Goal: Task Accomplishment & Management: Manage account settings

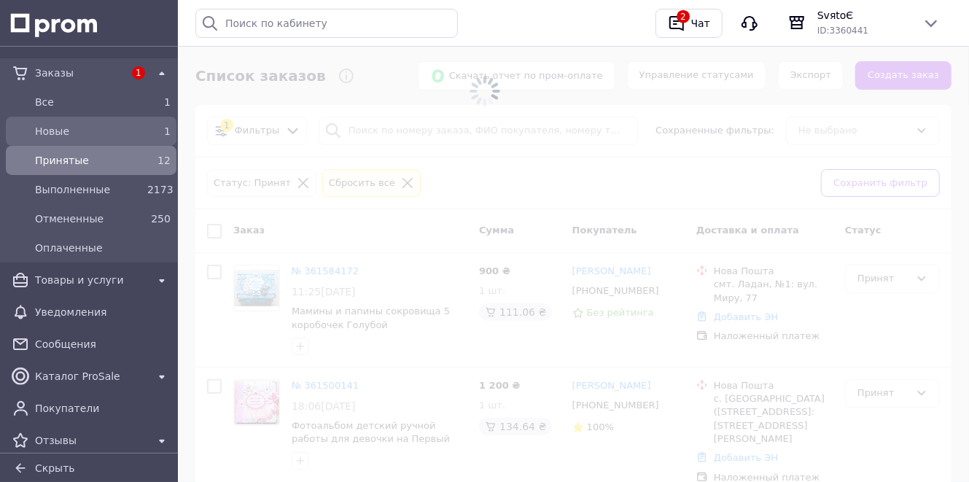
click at [108, 133] on span "Новые" at bounding box center [88, 131] width 106 height 15
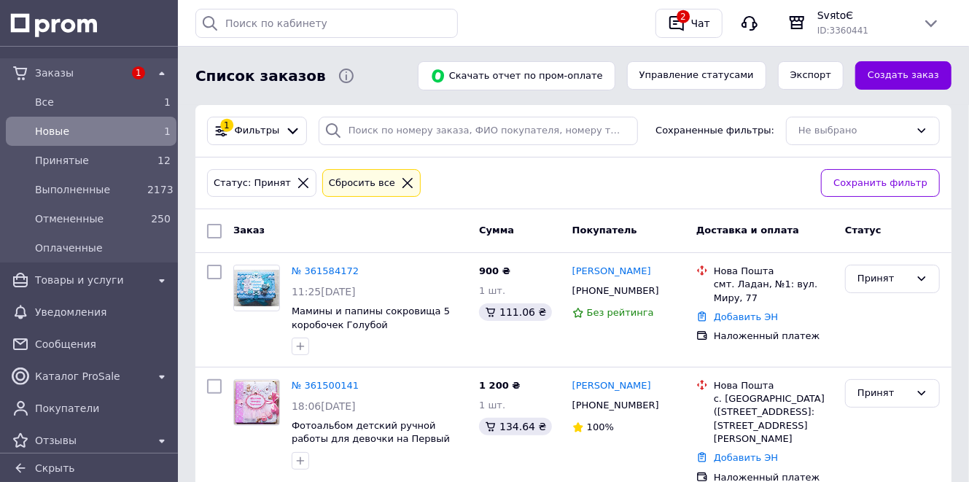
click at [132, 131] on span "Новые" at bounding box center [88, 131] width 106 height 15
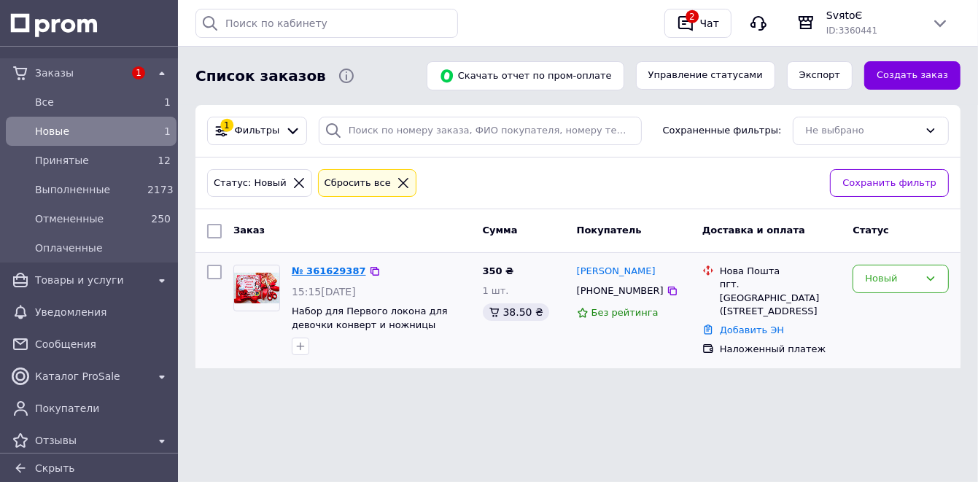
click at [333, 273] on link "№ 361629387" at bounding box center [329, 270] width 74 height 11
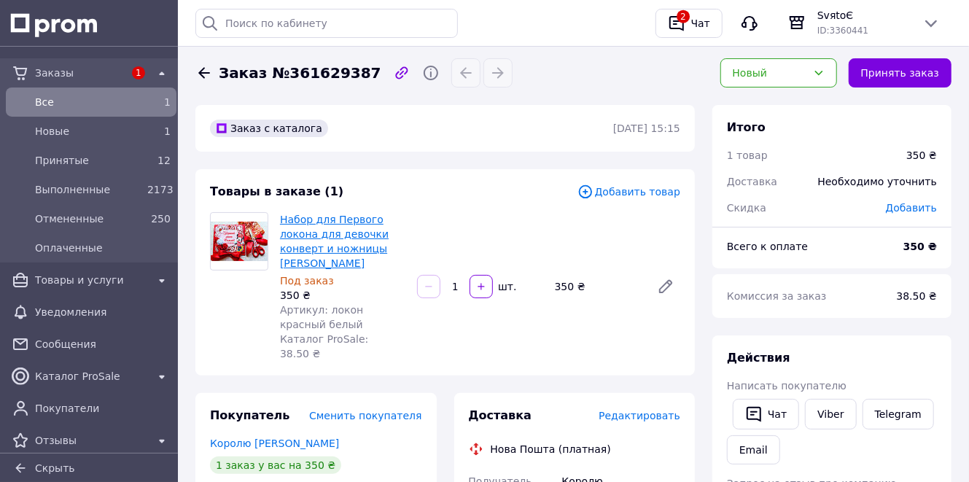
click at [311, 222] on link "Набор для Первого локона для девочки конверт и ножницы [PERSON_NAME]" at bounding box center [334, 241] width 109 height 55
click at [831, 416] on link "Viber" at bounding box center [830, 414] width 51 height 31
click at [688, 24] on div "2" at bounding box center [676, 23] width 23 height 23
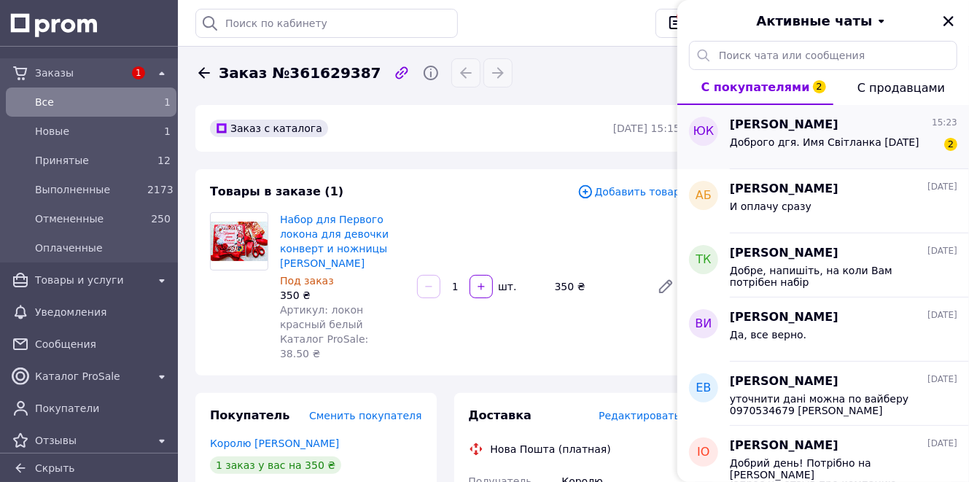
click at [789, 145] on span "Доброго дгя. Имя Світланка 22.09.2024" at bounding box center [825, 142] width 190 height 12
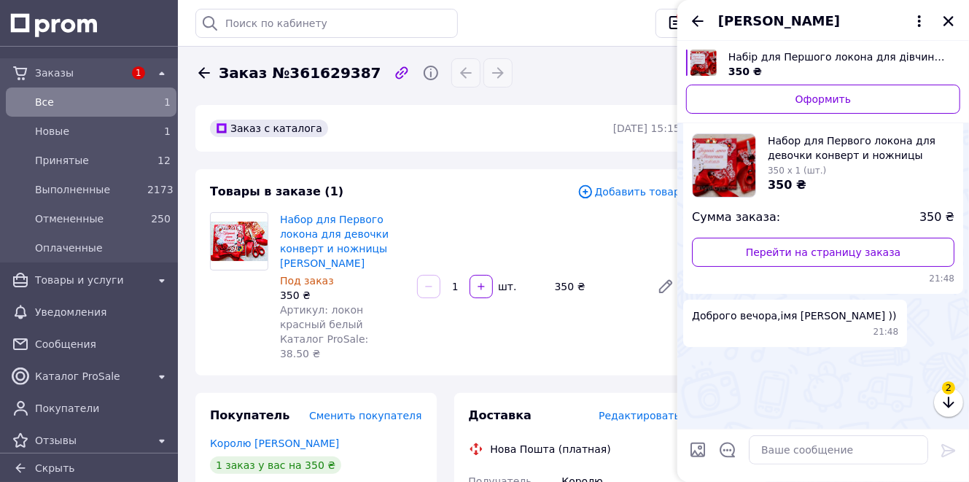
scroll to position [478, 0]
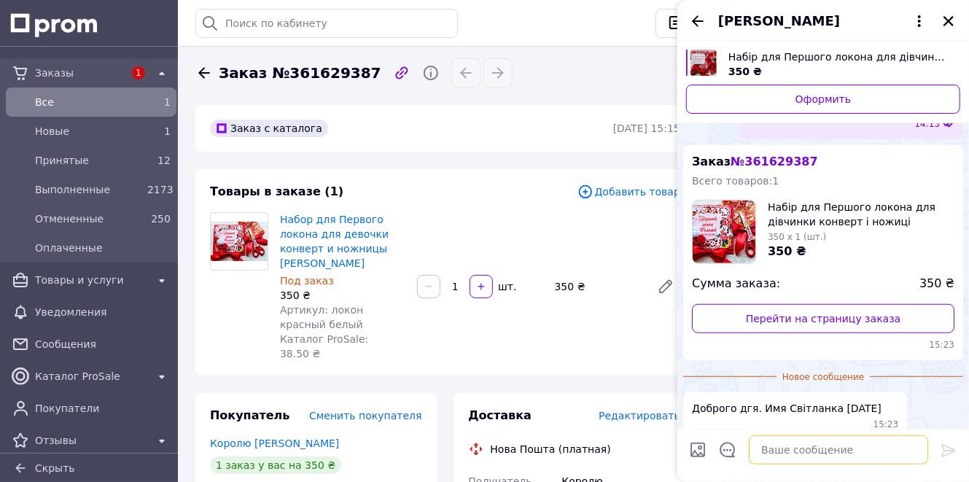
click at [811, 461] on textarea at bounding box center [838, 449] width 179 height 29
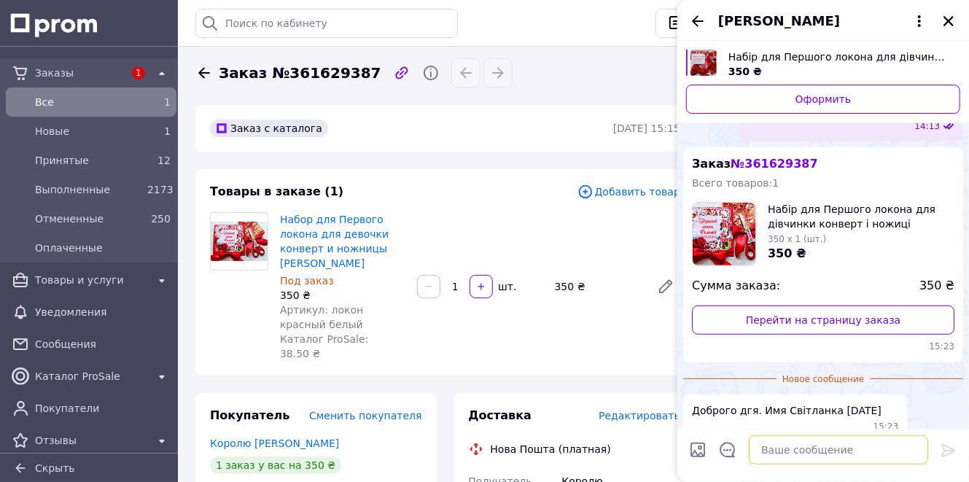
scroll to position [441, 0]
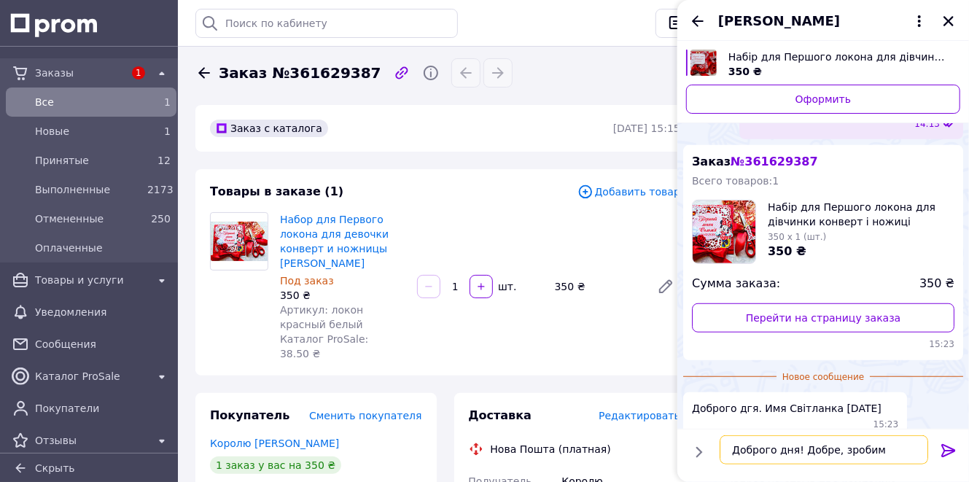
type textarea "Доброго дня! Добре, зробимо"
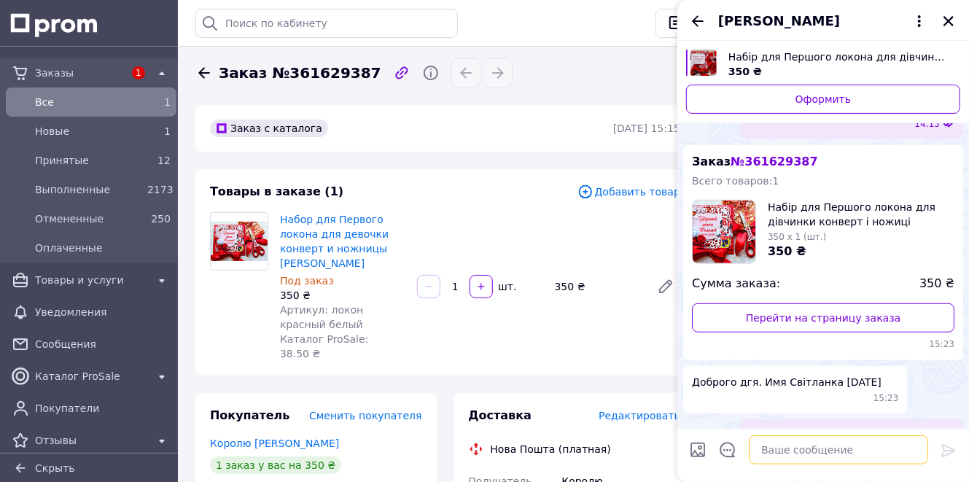
scroll to position [453, 0]
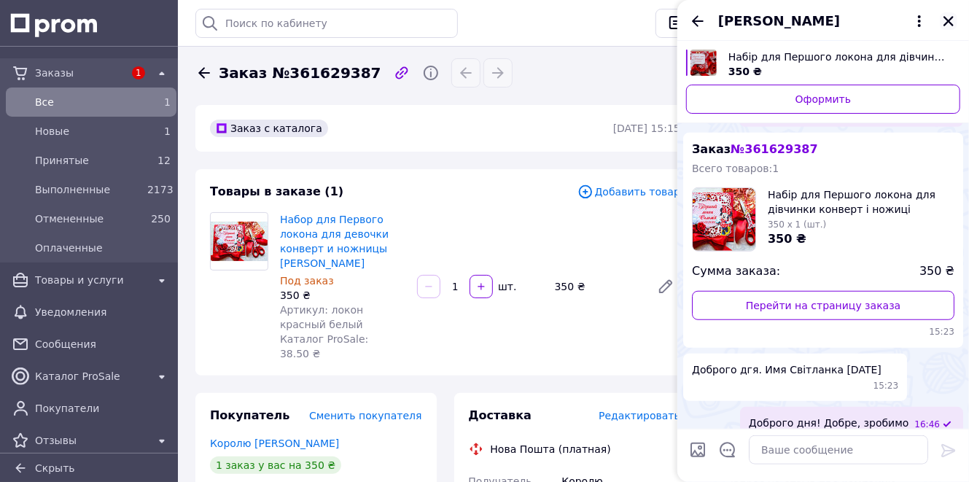
click at [950, 20] on icon "Закрыть" at bounding box center [949, 21] width 10 height 10
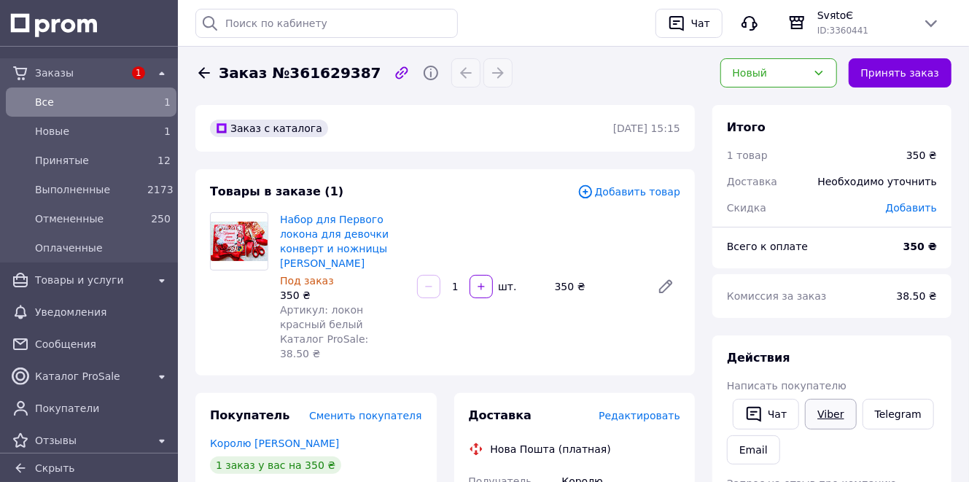
click at [829, 420] on link "Viber" at bounding box center [830, 414] width 51 height 31
click at [698, 26] on div "Чат" at bounding box center [700, 23] width 25 height 22
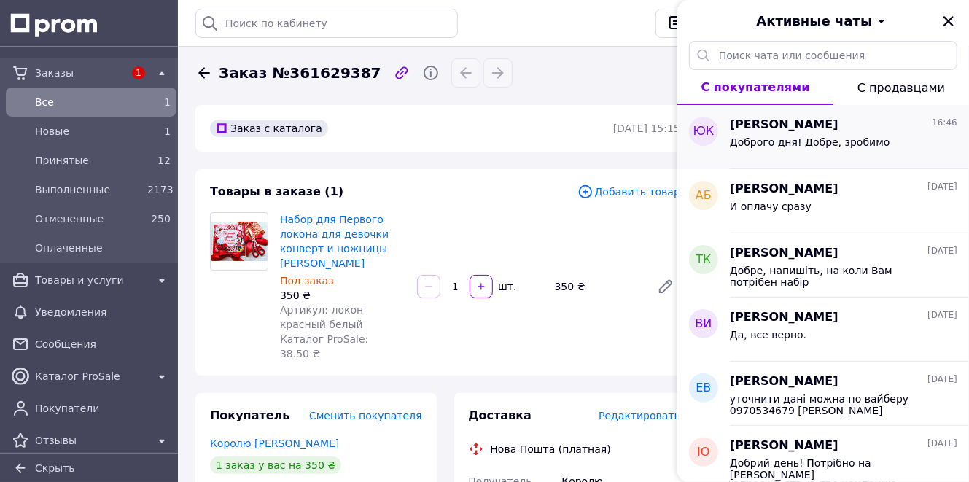
click at [757, 139] on span "Доброго дня! Добре, зробимо" at bounding box center [810, 142] width 160 height 12
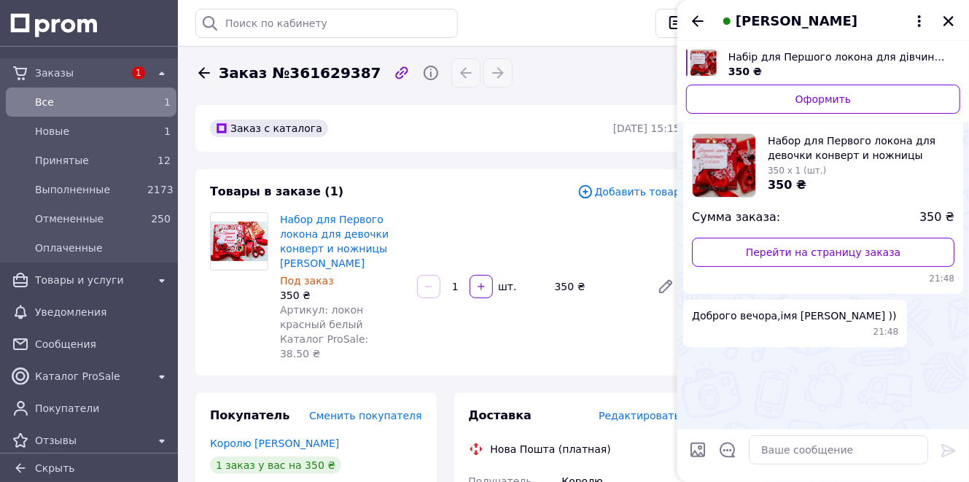
scroll to position [491, 0]
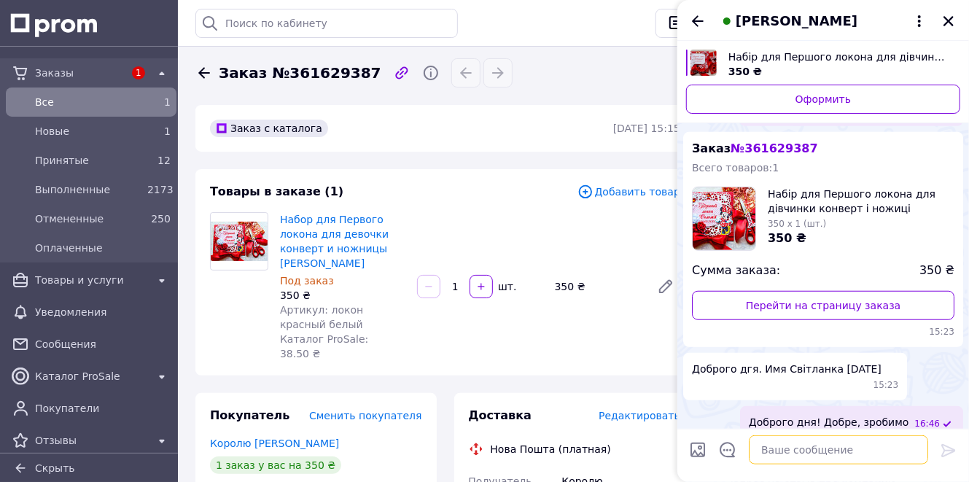
click at [796, 459] on textarea at bounding box center [838, 449] width 179 height 29
type textarea "Як буде готово, напишу Вам на вайбер"
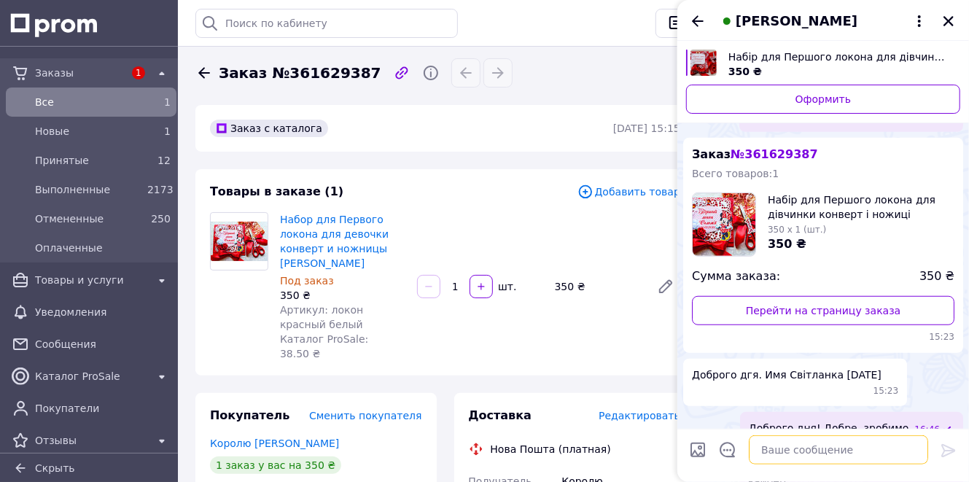
scroll to position [506, 0]
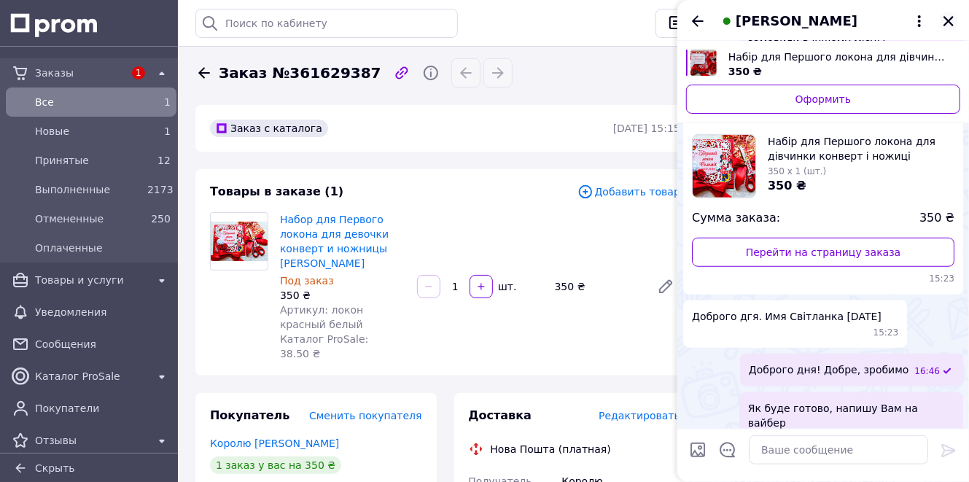
click at [948, 19] on icon "Закрыть" at bounding box center [949, 21] width 10 height 10
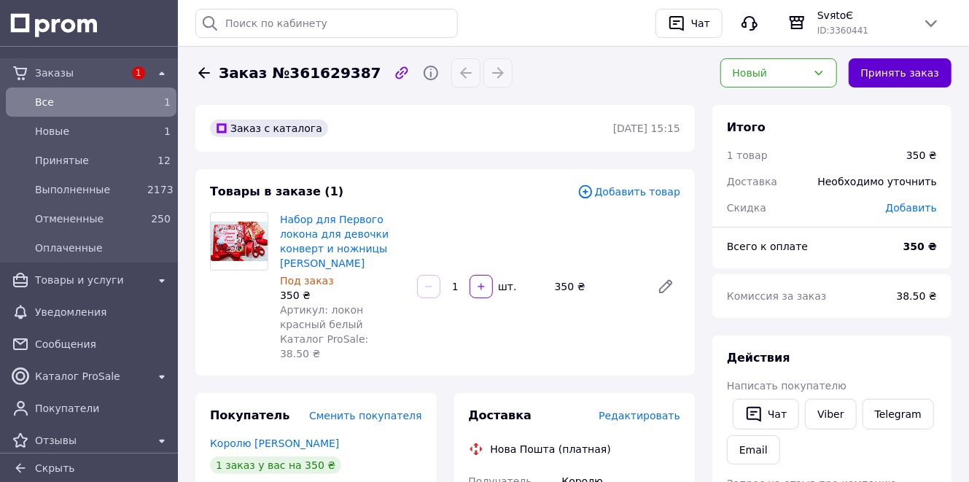
click at [901, 71] on button "Принять заказ" at bounding box center [900, 72] width 103 height 29
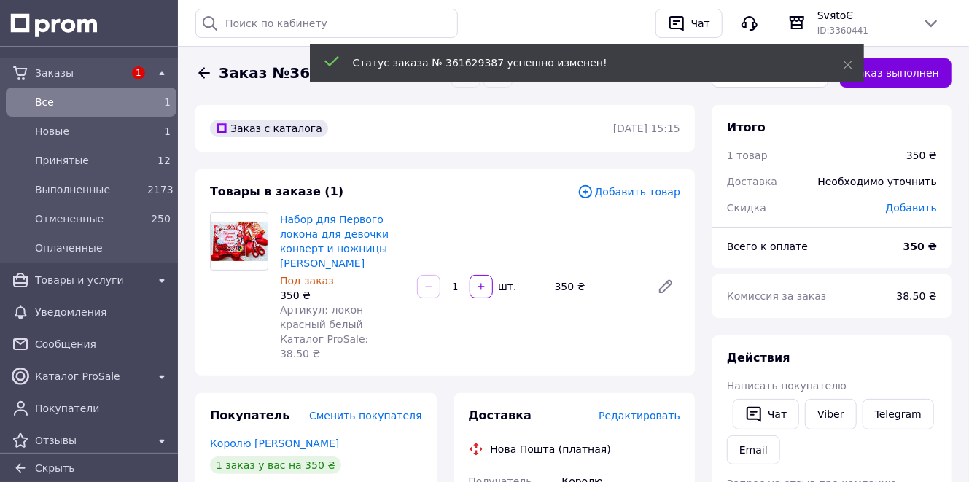
click at [206, 73] on icon at bounding box center [204, 72] width 12 height 11
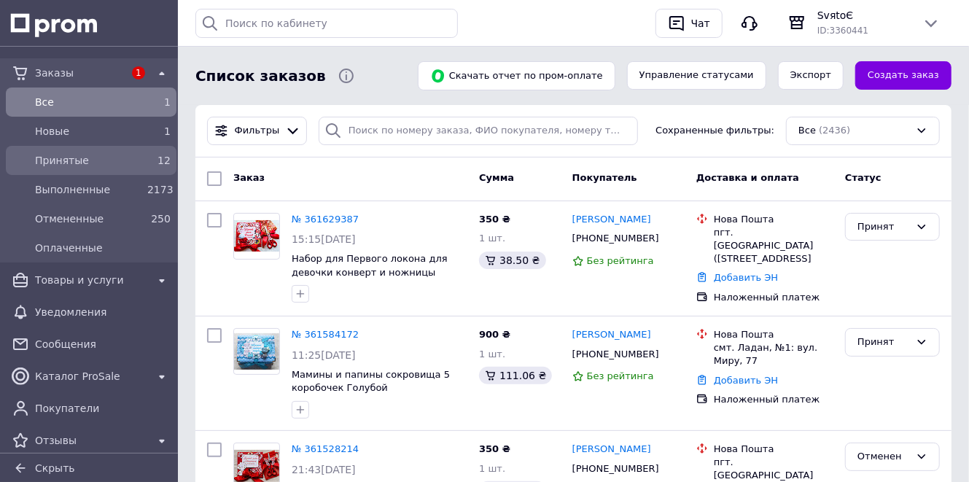
click at [90, 162] on span "Принятые" at bounding box center [88, 160] width 106 height 15
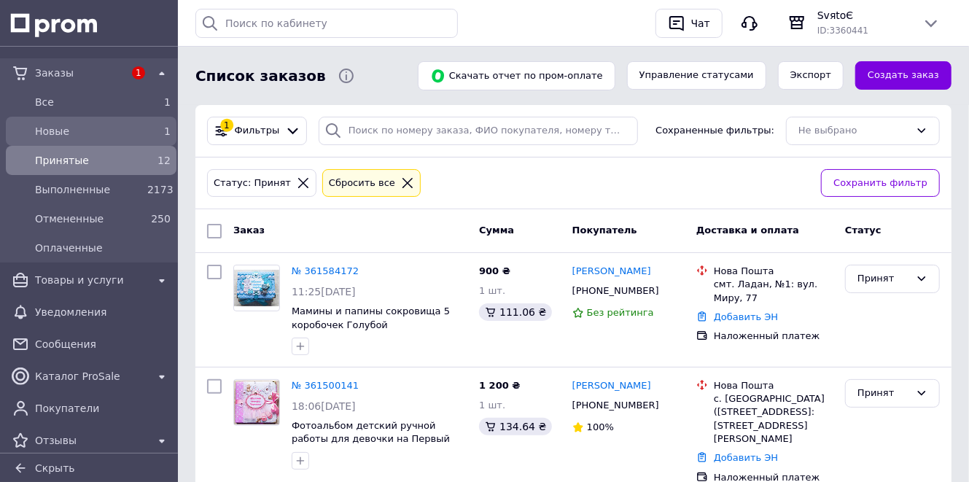
click at [147, 126] on div "1" at bounding box center [158, 131] width 23 height 15
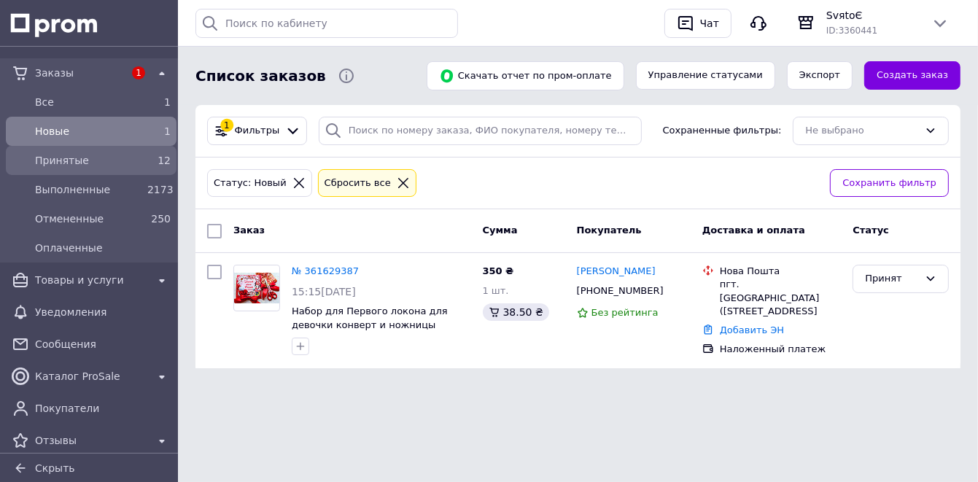
click at [147, 164] on div "12" at bounding box center [158, 160] width 23 height 15
